Goal: Navigation & Orientation: Find specific page/section

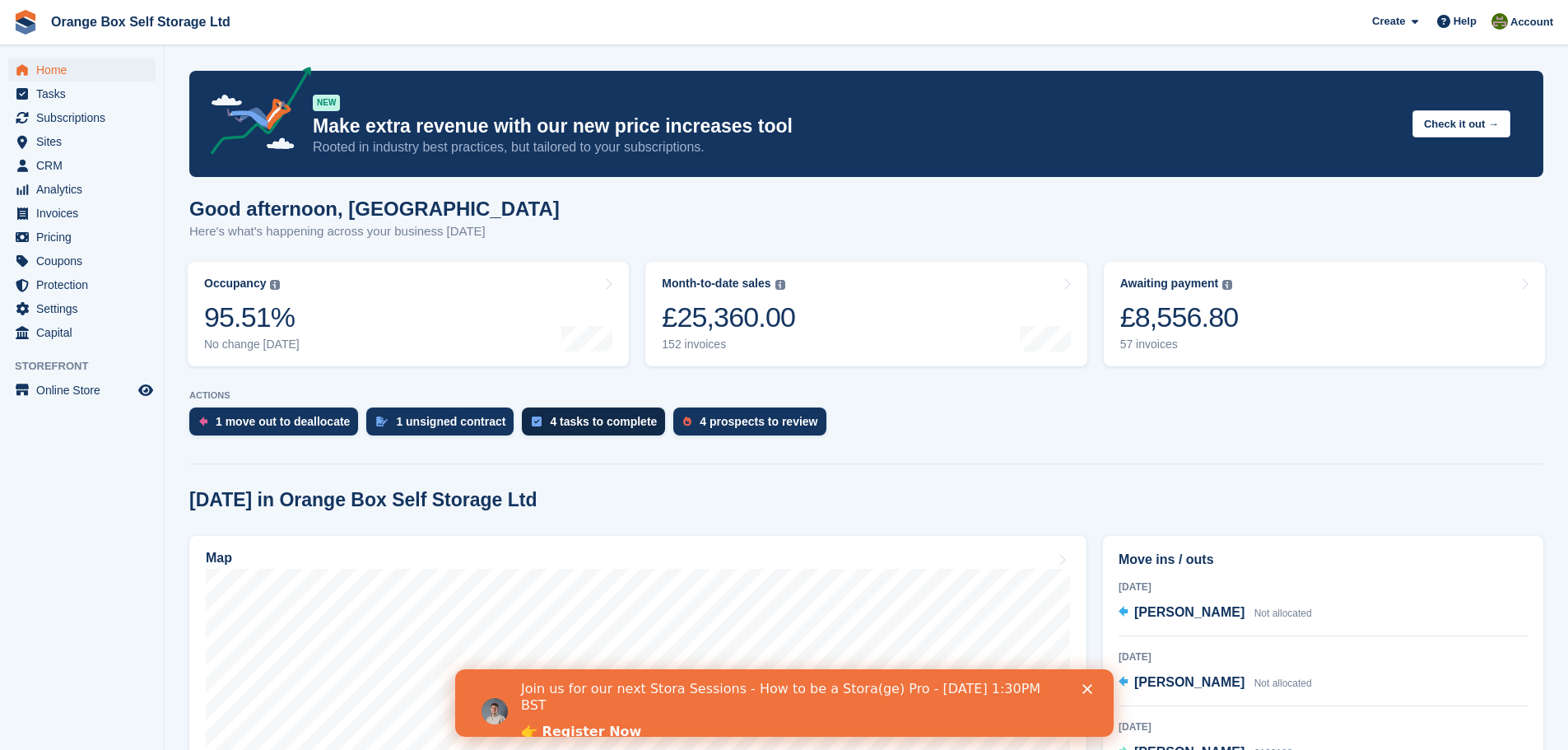
click at [596, 427] on div "4 tasks to complete" at bounding box center [604, 422] width 107 height 14
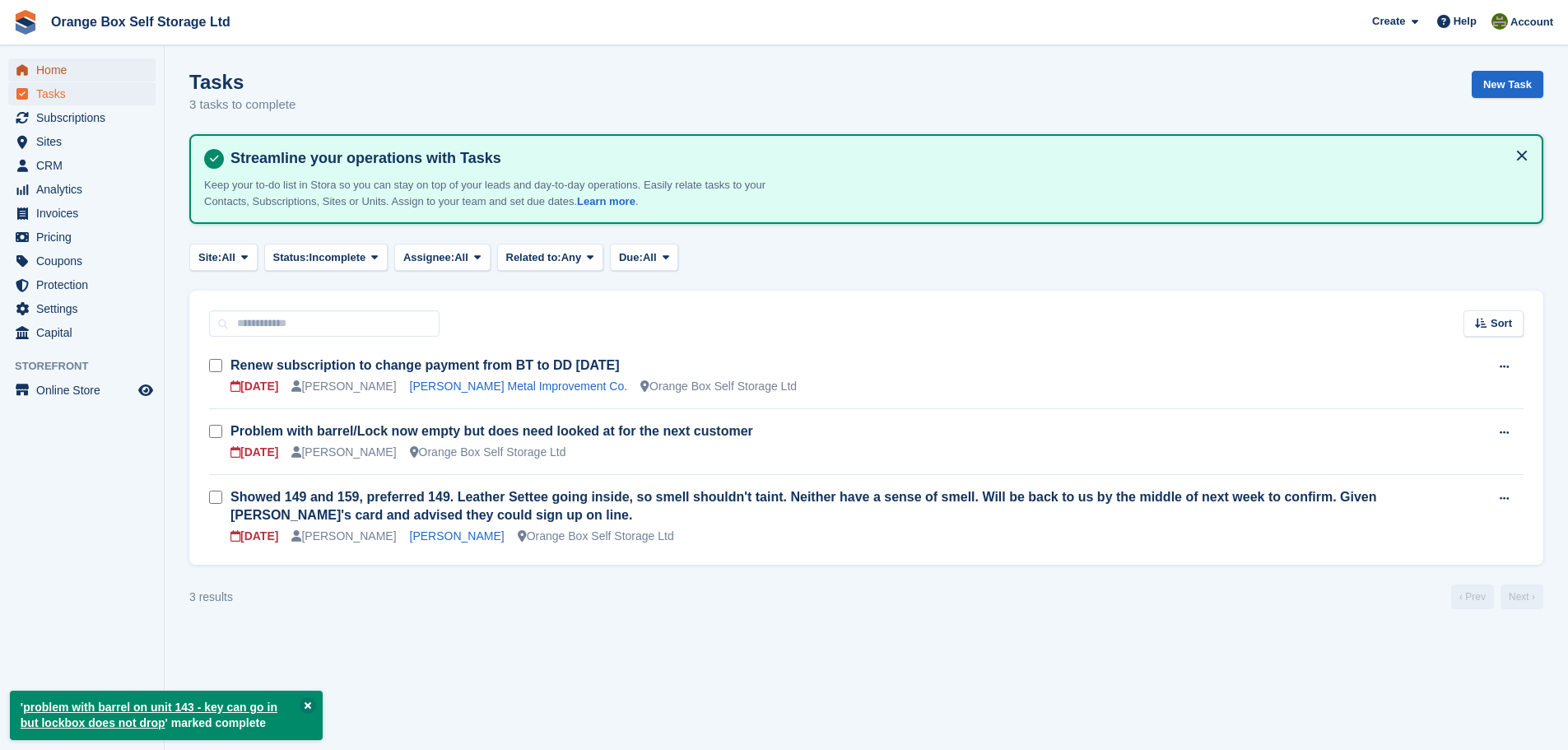
click at [100, 73] on span "Home" at bounding box center [86, 70] width 99 height 23
